Goal: Task Accomplishment & Management: Complete application form

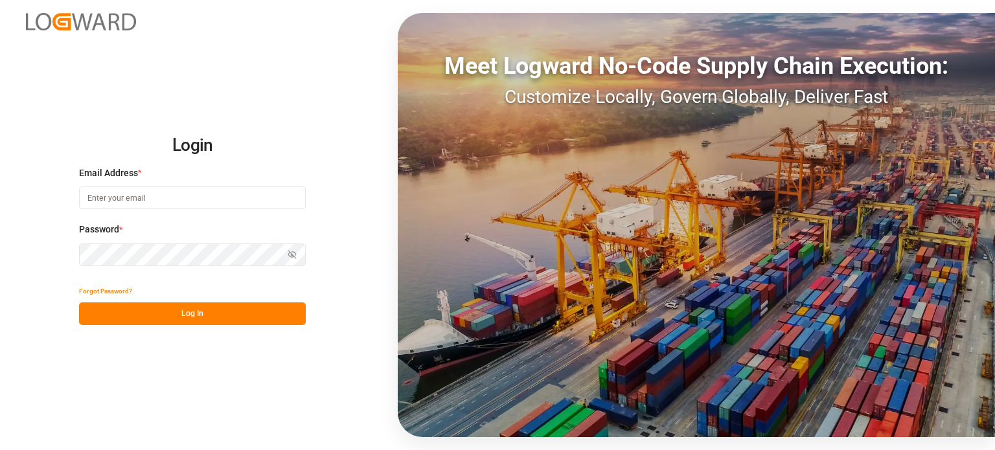
type input "[PERSON_NAME][EMAIL_ADDRESS][PERSON_NAME][DOMAIN_NAME]"
click at [153, 308] on button "Log In" at bounding box center [192, 314] width 227 height 23
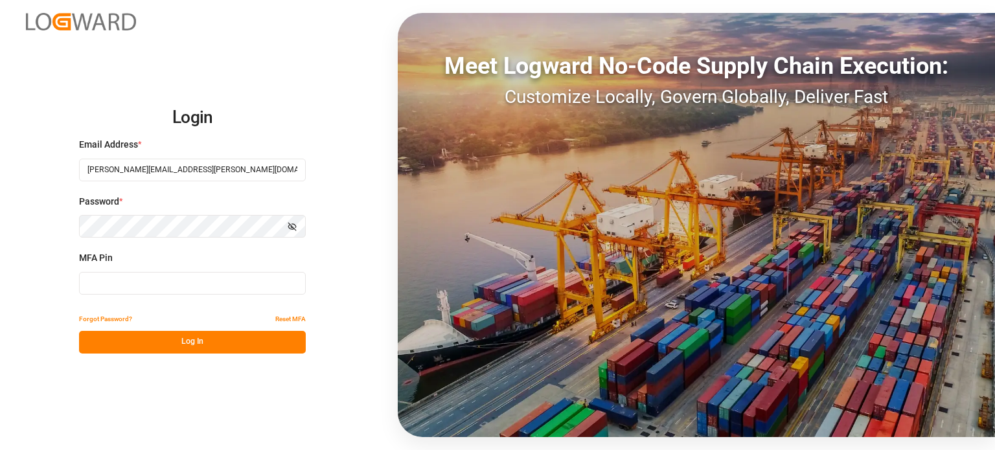
click at [149, 287] on input at bounding box center [192, 283] width 227 height 23
click at [187, 282] on input at bounding box center [192, 283] width 227 height 23
type input "744543"
click at [197, 346] on button "Log In" at bounding box center [192, 342] width 227 height 23
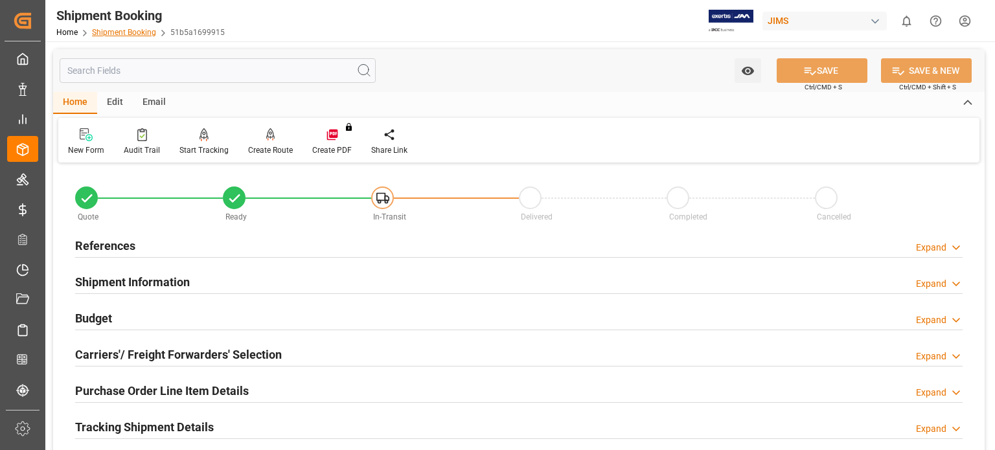
click at [134, 30] on link "Shipment Booking" at bounding box center [124, 32] width 64 height 9
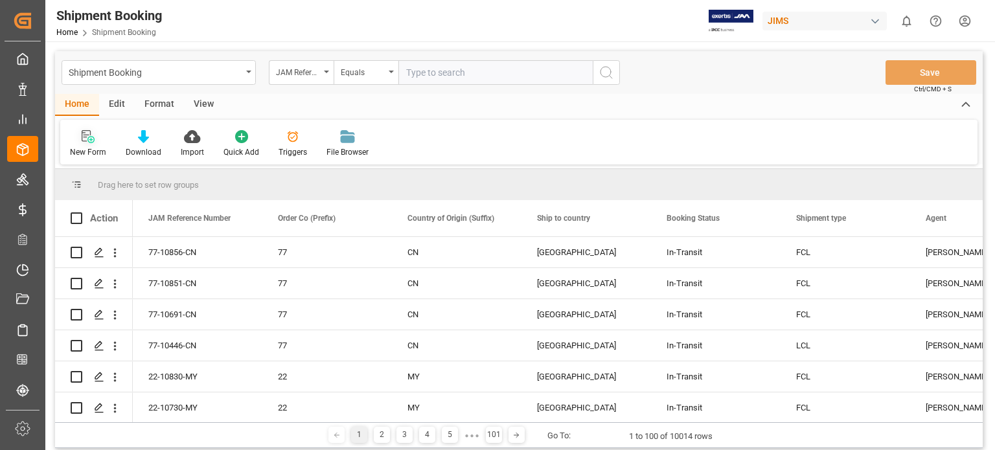
click at [91, 139] on icon at bounding box center [90, 139] width 7 height 7
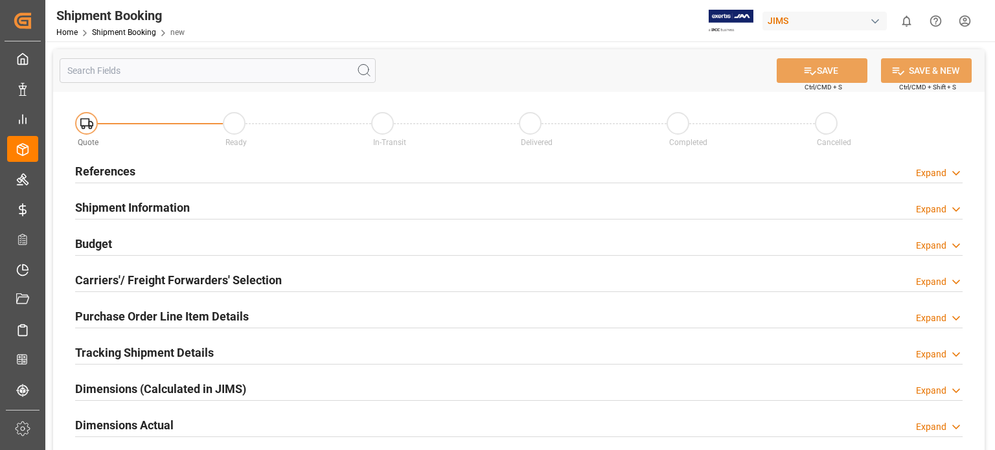
click at [117, 169] on h2 "References" at bounding box center [105, 171] width 60 height 17
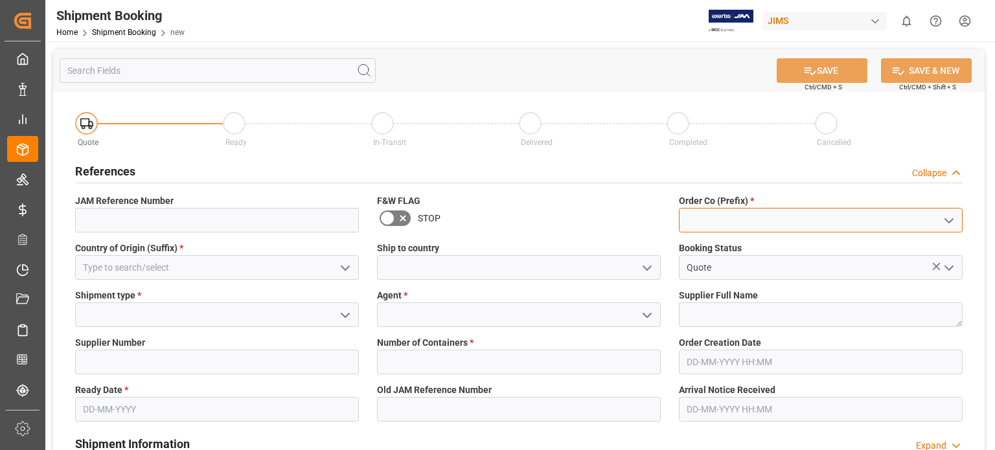
click at [733, 212] on input at bounding box center [821, 220] width 284 height 25
type input "22"
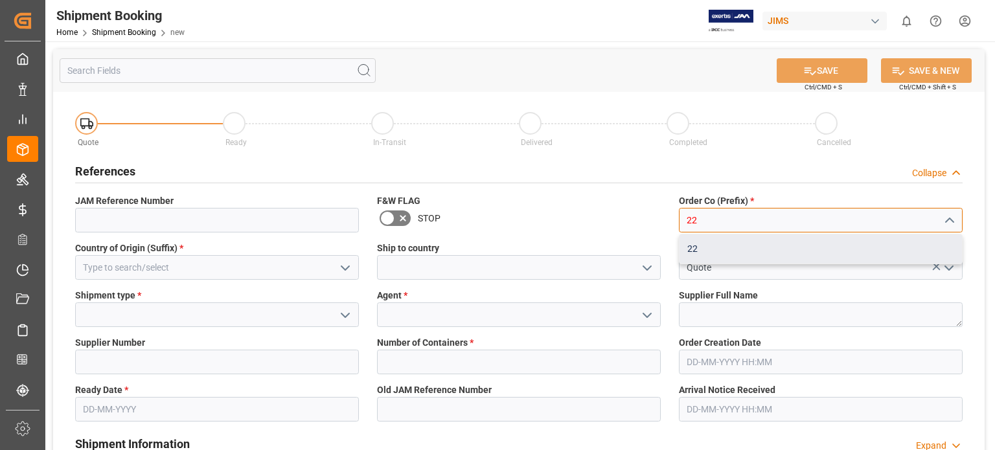
click at [708, 247] on div "22" at bounding box center [821, 248] width 282 height 29
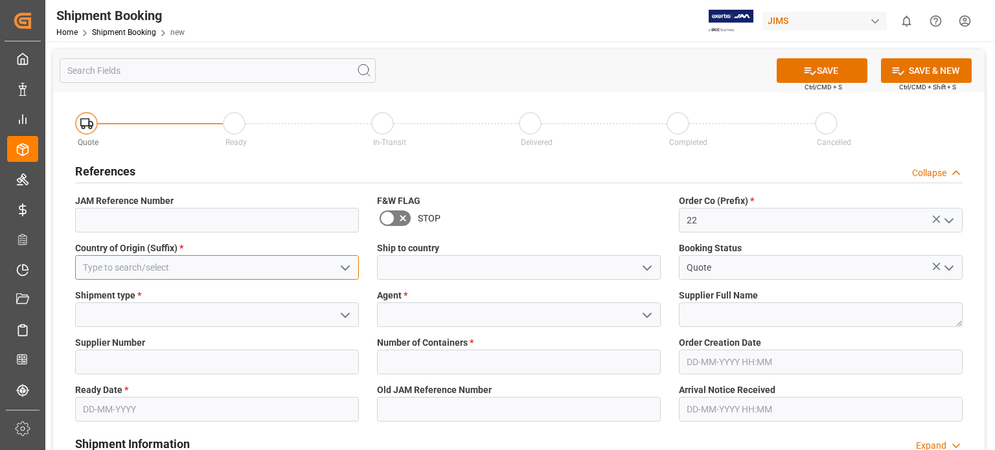
click at [130, 263] on input at bounding box center [217, 267] width 284 height 25
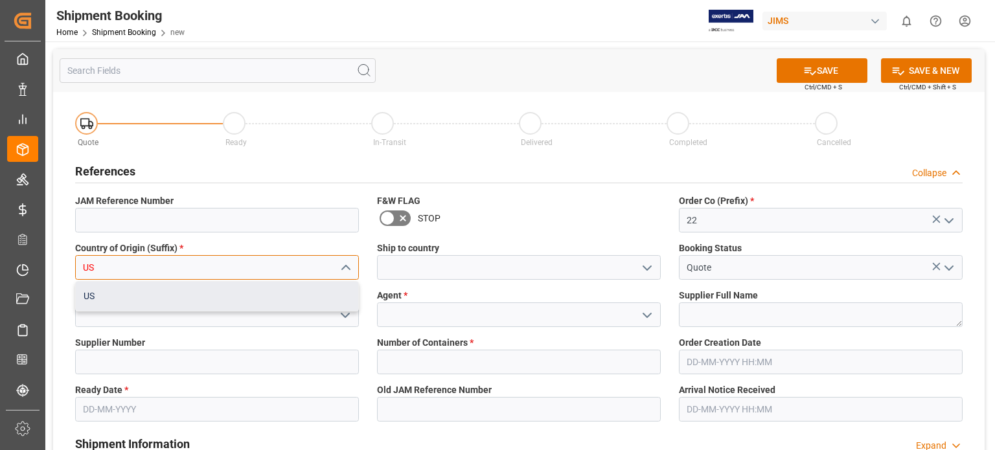
click at [141, 292] on div "US" at bounding box center [217, 296] width 282 height 29
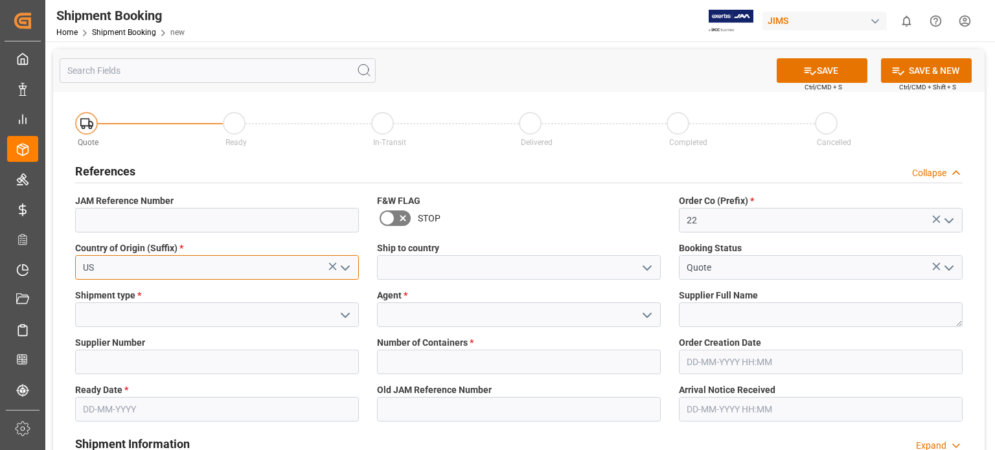
type input "US"
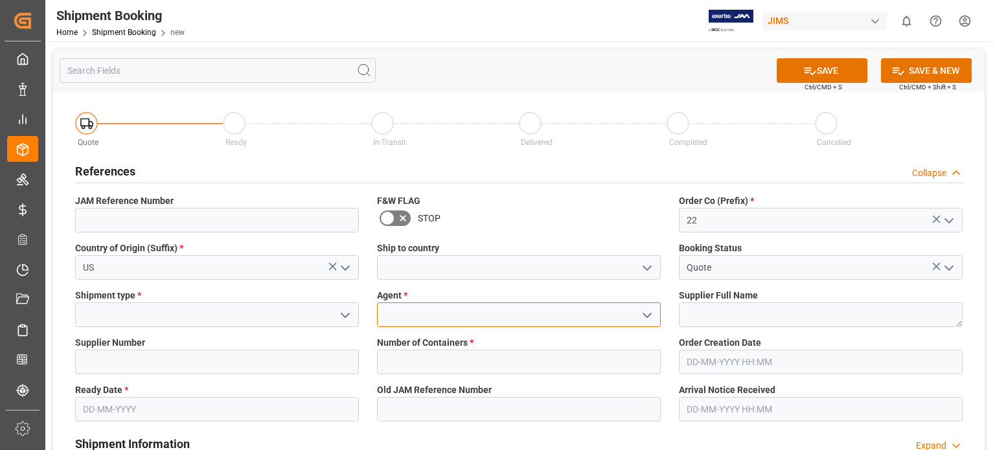
click at [435, 313] on input at bounding box center [519, 315] width 284 height 25
click at [643, 314] on polyline "open menu" at bounding box center [647, 316] width 8 height 4
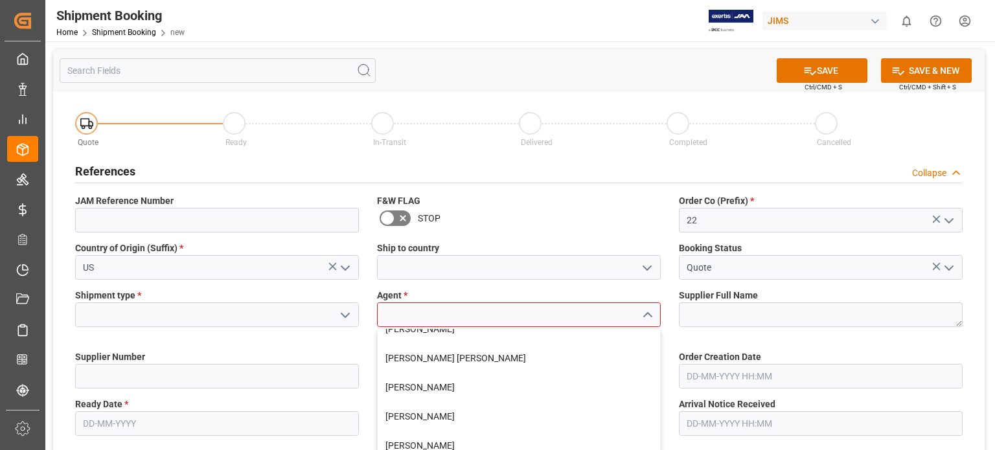
scroll to position [108, 0]
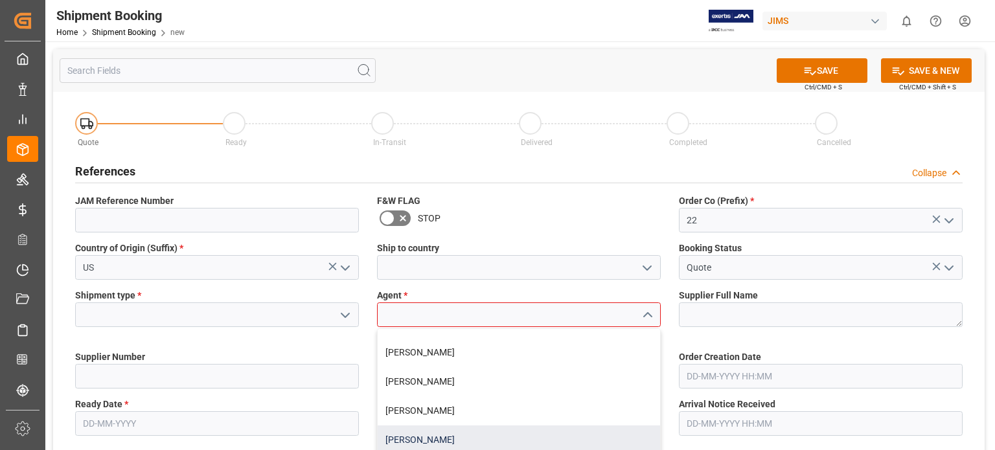
click at [401, 440] on div "[PERSON_NAME]" at bounding box center [519, 440] width 282 height 29
type input "[PERSON_NAME]"
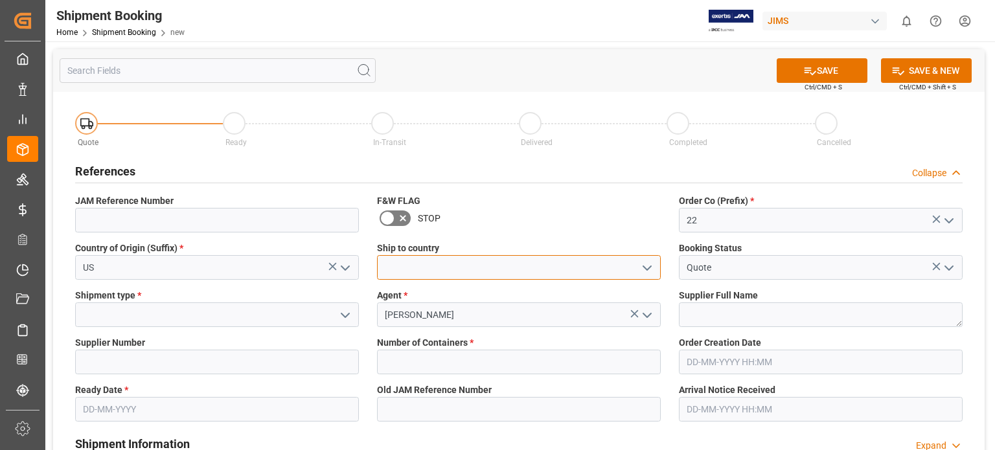
click at [474, 268] on input at bounding box center [519, 267] width 284 height 25
click at [648, 267] on icon "open menu" at bounding box center [647, 268] width 16 height 16
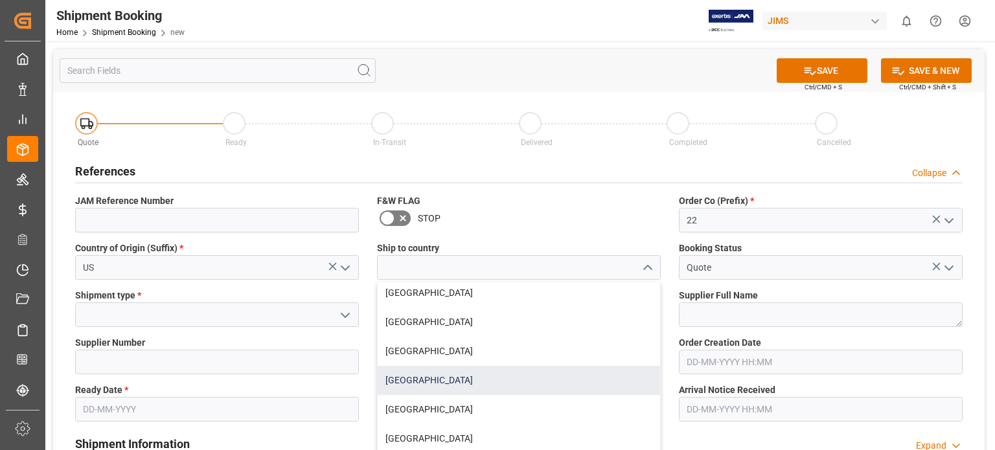
scroll to position [0, 0]
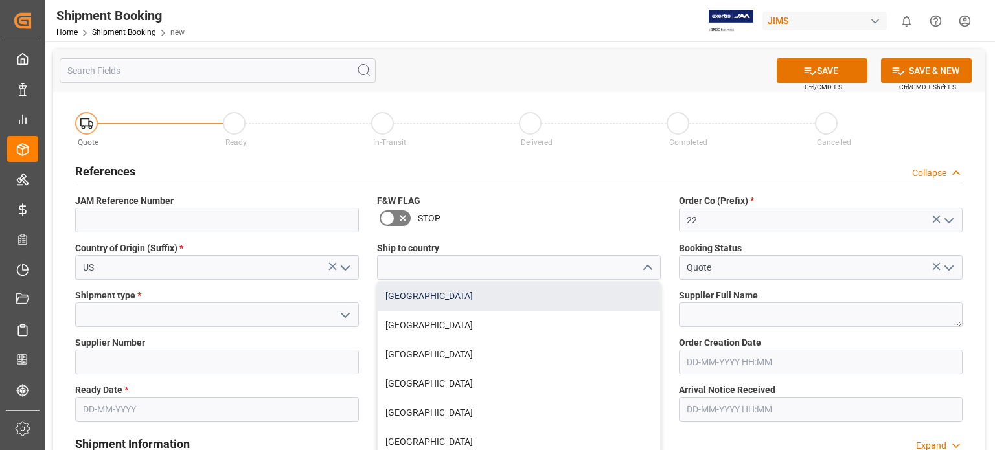
click at [417, 298] on div "[GEOGRAPHIC_DATA]" at bounding box center [519, 296] width 282 height 29
type input "[GEOGRAPHIC_DATA]"
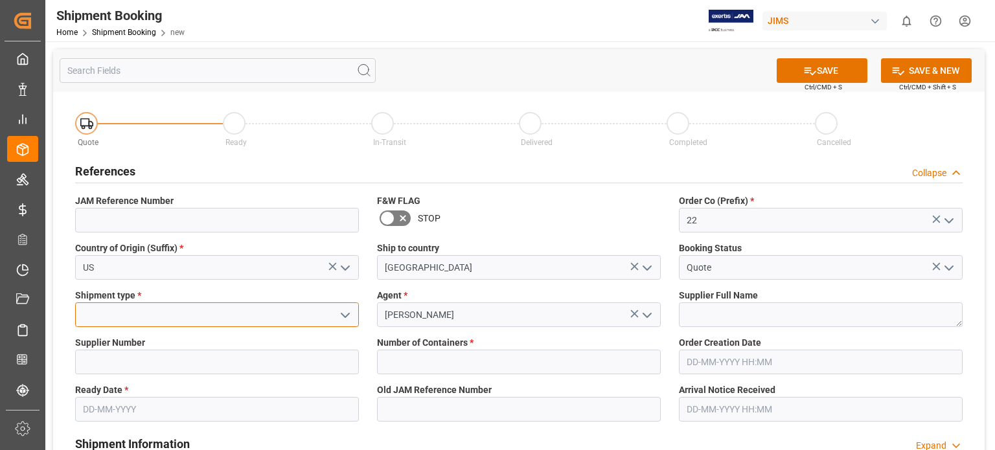
click at [259, 318] on input at bounding box center [217, 315] width 284 height 25
click at [344, 317] on icon "open menu" at bounding box center [345, 316] width 16 height 16
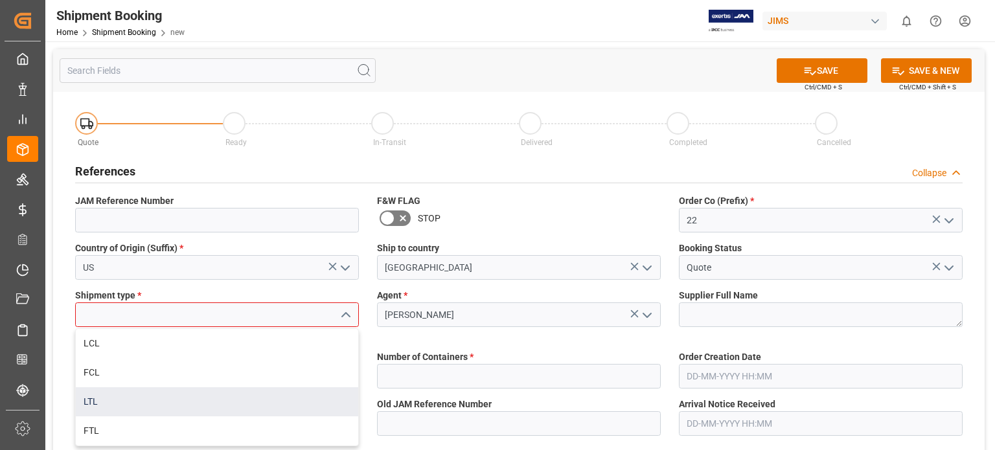
click at [277, 391] on div "LTL" at bounding box center [217, 401] width 282 height 29
type input "LTL"
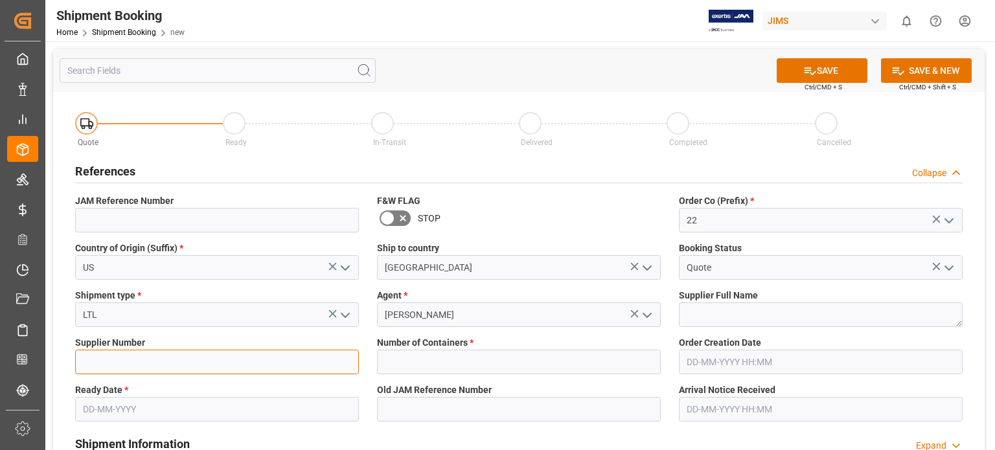
click at [140, 358] on input at bounding box center [217, 362] width 284 height 25
click at [124, 411] on input "text" at bounding box center [217, 409] width 284 height 25
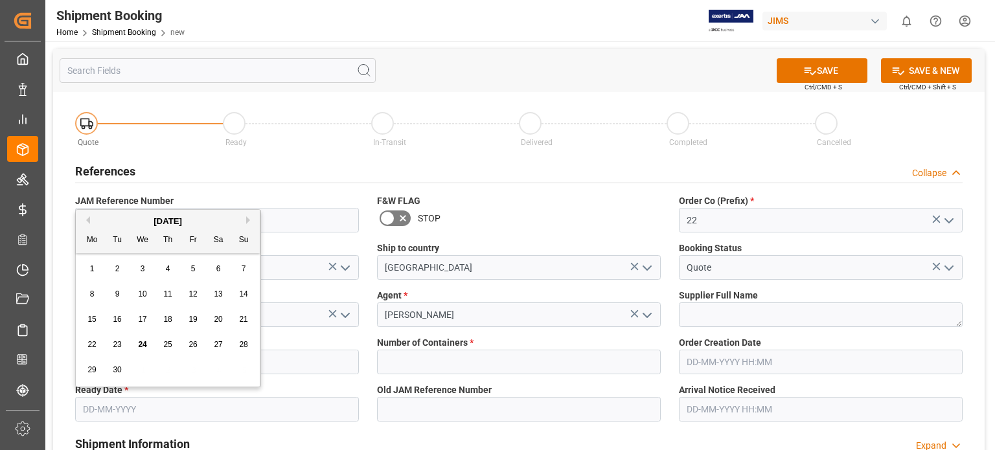
click at [132, 342] on div "22 23 24 25 26 27 28" at bounding box center [168, 344] width 177 height 25
click at [142, 345] on span "24" at bounding box center [142, 344] width 8 height 9
type input "[DATE]"
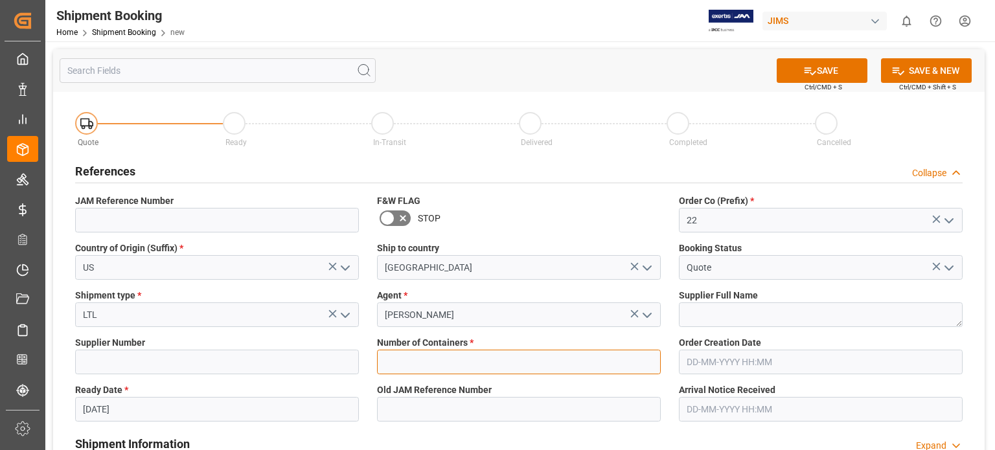
click at [460, 352] on input "text" at bounding box center [519, 362] width 284 height 25
type input "0"
click at [837, 74] on button "SAVE" at bounding box center [822, 70] width 91 height 25
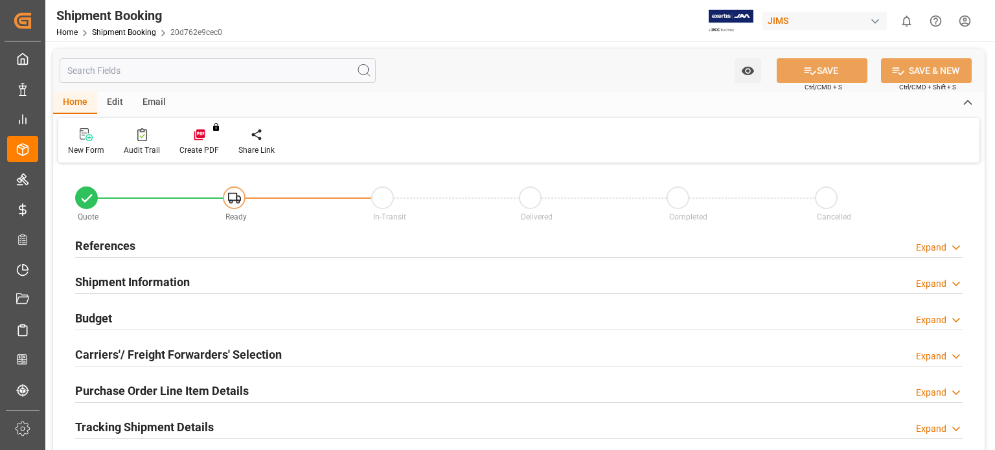
type input "0"
type input "[DATE]"
click at [122, 247] on h2 "References" at bounding box center [105, 245] width 60 height 17
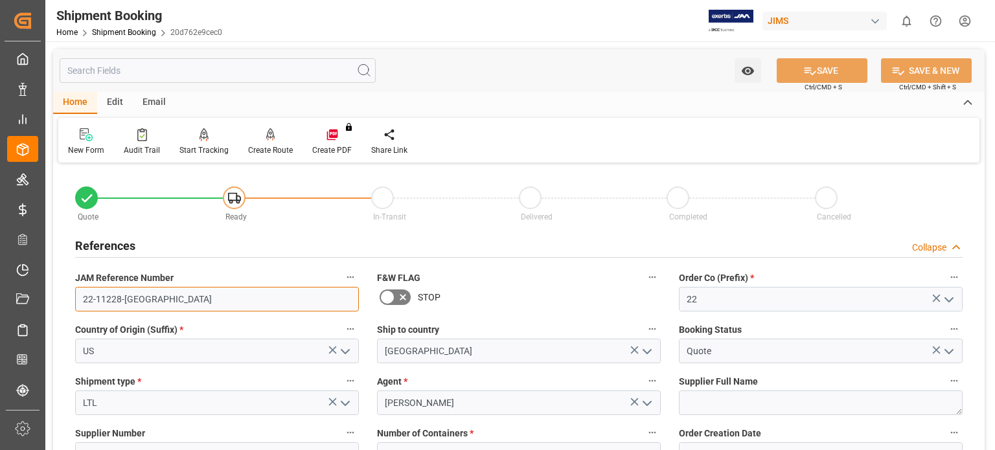
click at [148, 302] on input "22-11228-US" at bounding box center [217, 299] width 284 height 25
drag, startPoint x: 142, startPoint y: 300, endPoint x: 75, endPoint y: 295, distance: 66.9
click at [75, 295] on input "22-11228-US" at bounding box center [217, 299] width 284 height 25
